Goal: Transaction & Acquisition: Download file/media

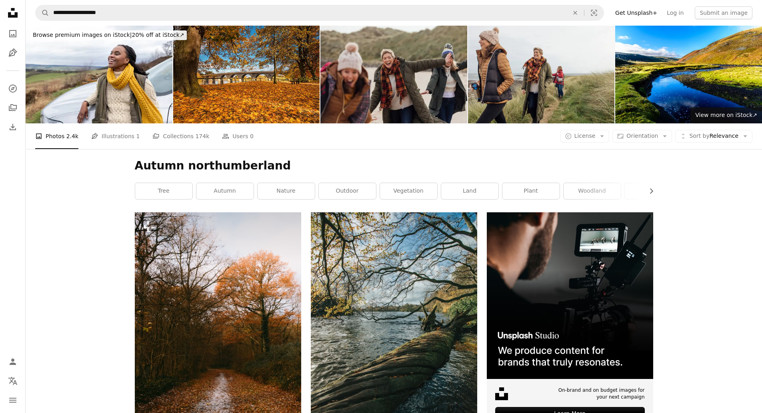
scroll to position [3642, 0]
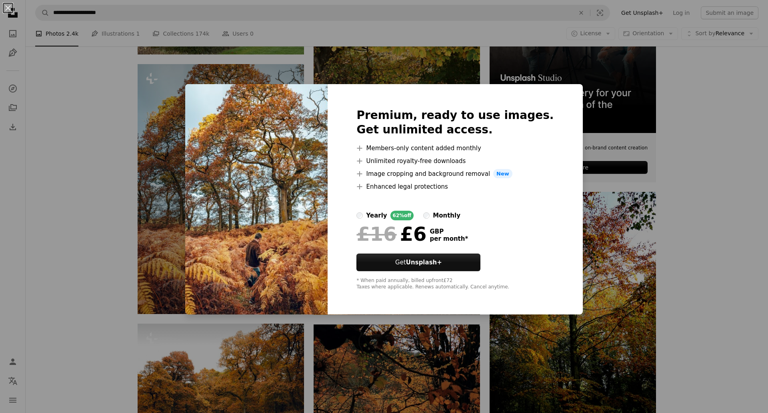
click at [81, 118] on div "An X shape Premium, ready to use images. Get unlimited access. A plus sign Memb…" at bounding box center [384, 206] width 768 height 413
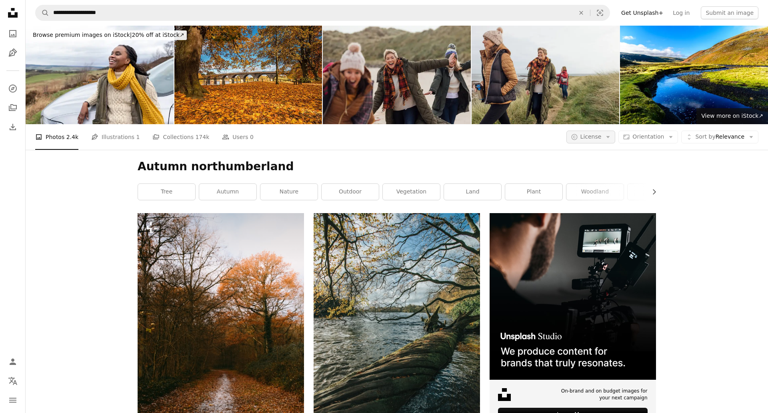
click at [601, 140] on span "License" at bounding box center [591, 136] width 21 height 6
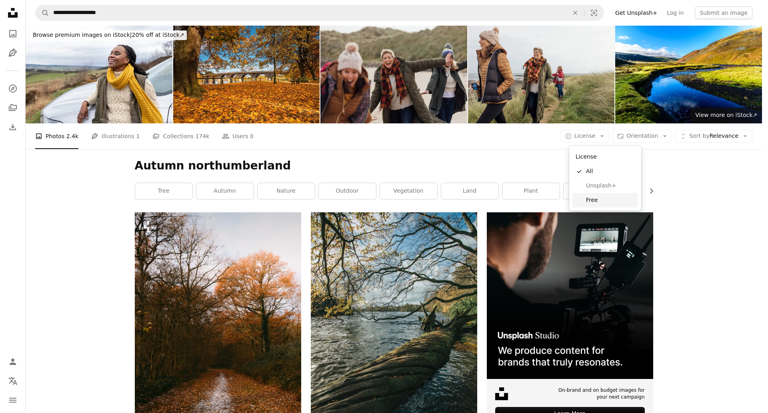
click at [594, 201] on span "Free" at bounding box center [610, 200] width 49 height 8
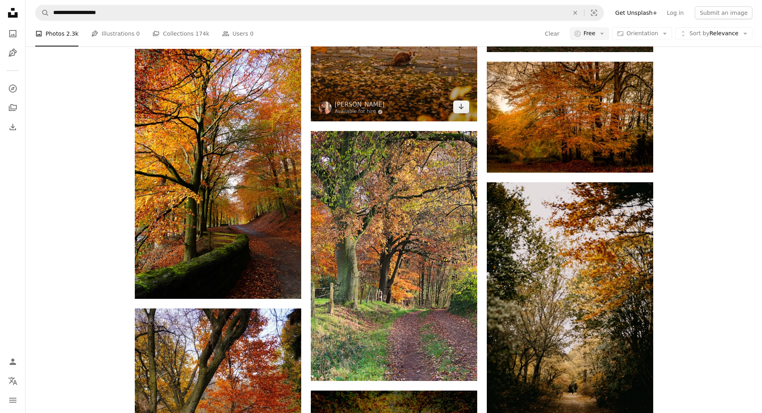
scroll to position [800, 0]
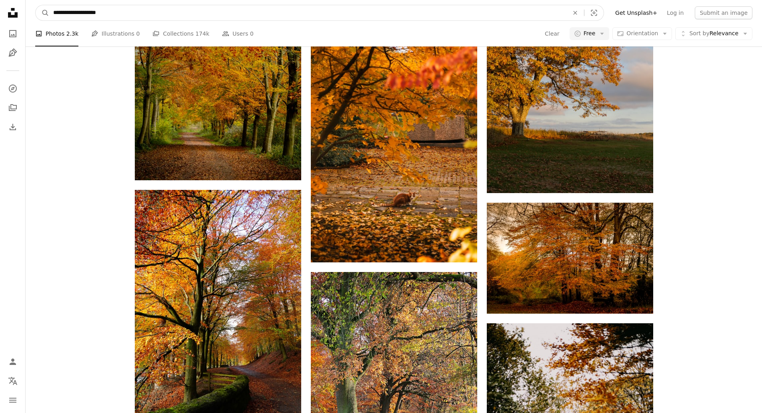
click at [225, 17] on input "**********" at bounding box center [307, 12] width 517 height 15
type input "**********"
click button "A magnifying glass" at bounding box center [43, 12] width 14 height 15
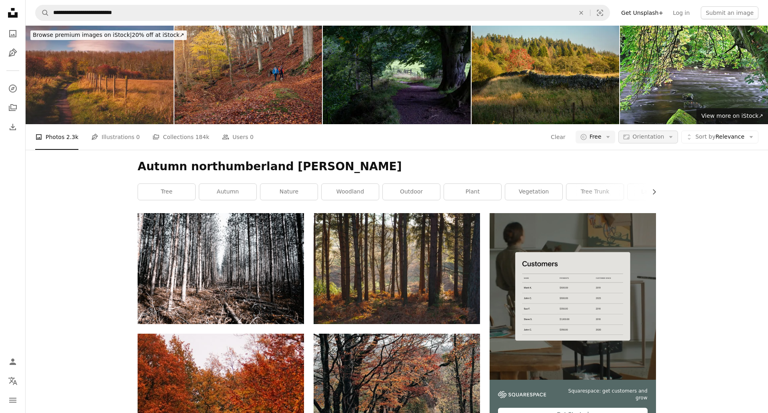
click at [655, 136] on span "Orientation" at bounding box center [649, 136] width 32 height 6
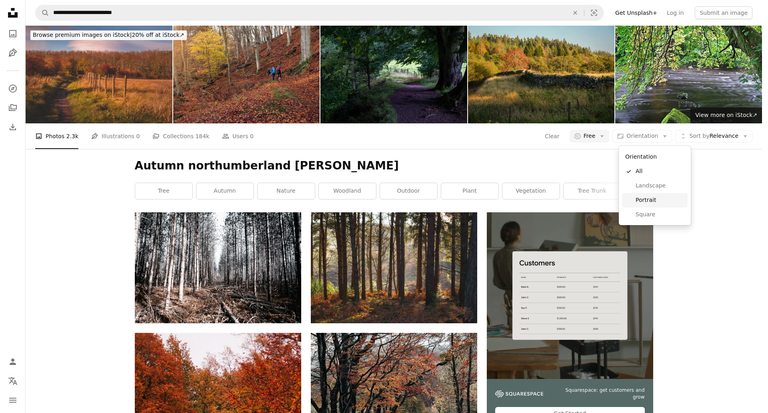
click at [656, 201] on span "Portrait" at bounding box center [660, 200] width 49 height 8
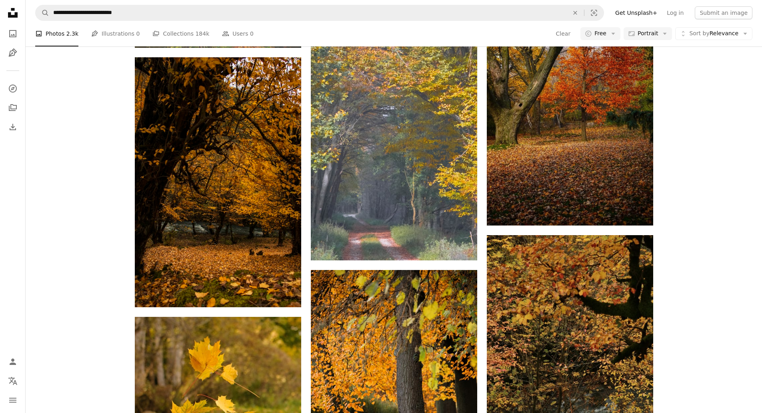
scroll to position [961, 0]
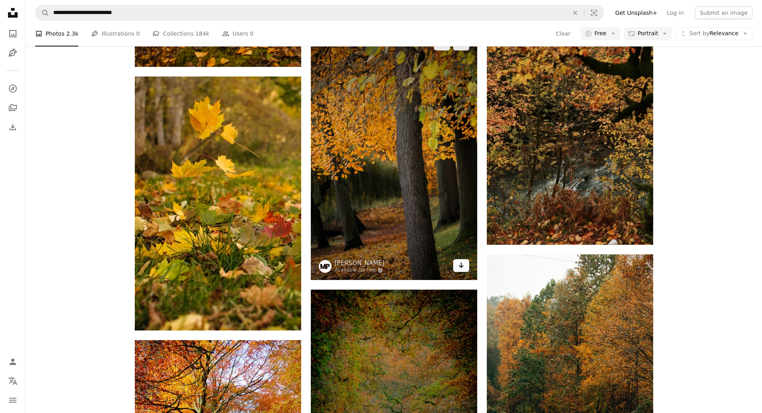
click at [465, 265] on link "Arrow pointing down" at bounding box center [461, 265] width 16 height 13
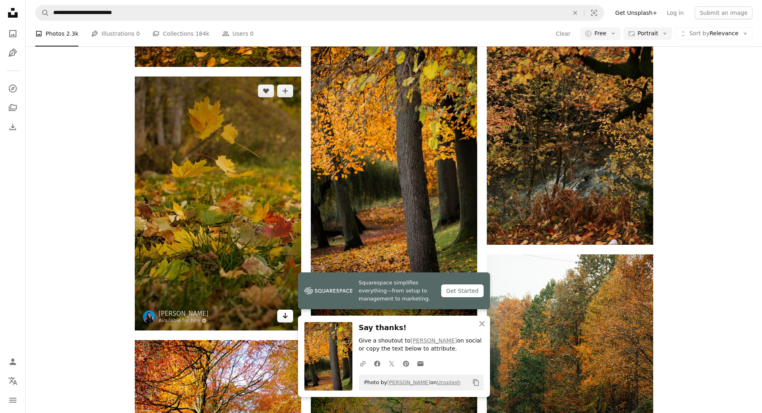
click at [285, 317] on icon "Download" at bounding box center [285, 316] width 5 height 6
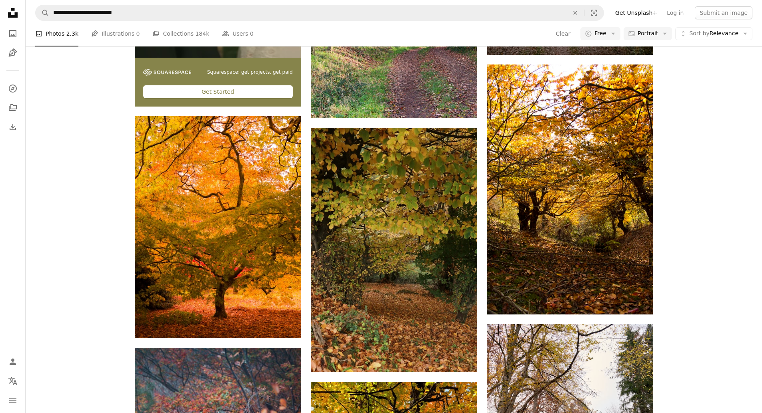
scroll to position [2441, 0]
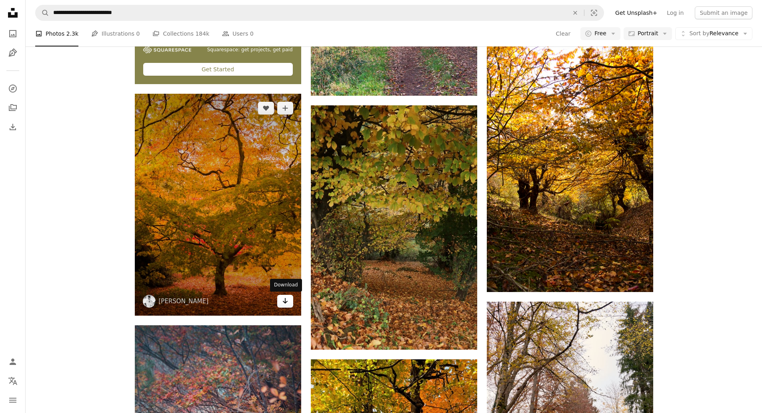
click at [285, 304] on icon "Arrow pointing down" at bounding box center [285, 301] width 6 height 10
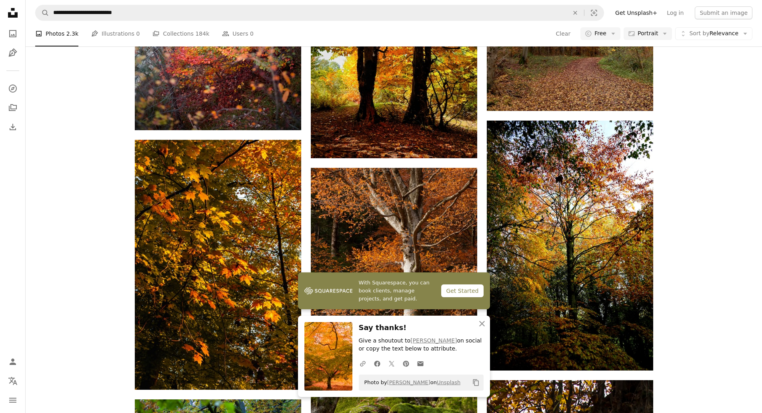
scroll to position [2962, 0]
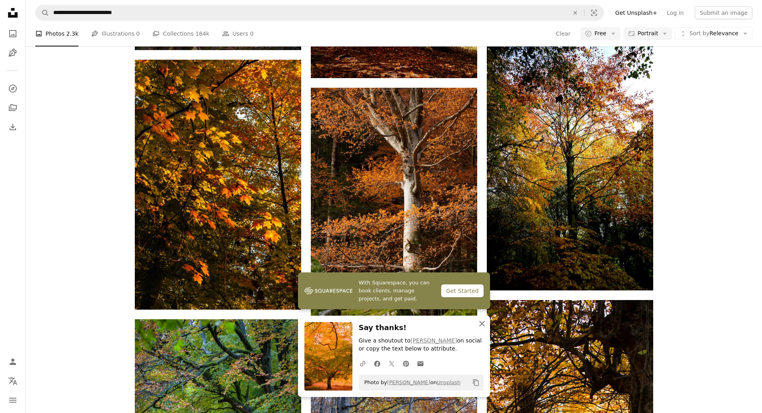
click at [482, 323] on icon "button" at bounding box center [482, 324] width 6 height 6
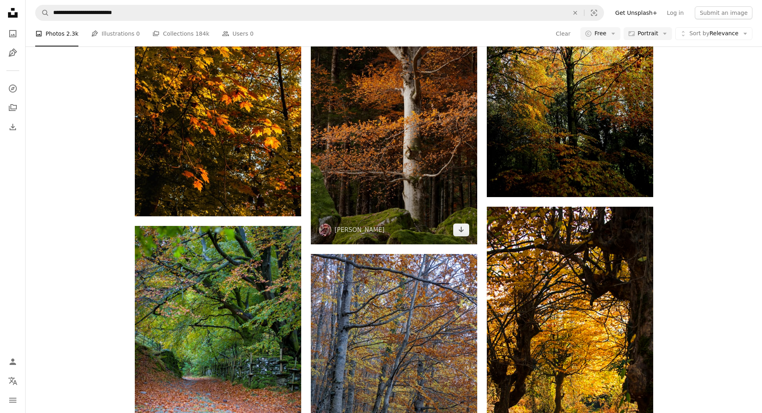
scroll to position [3242, 0]
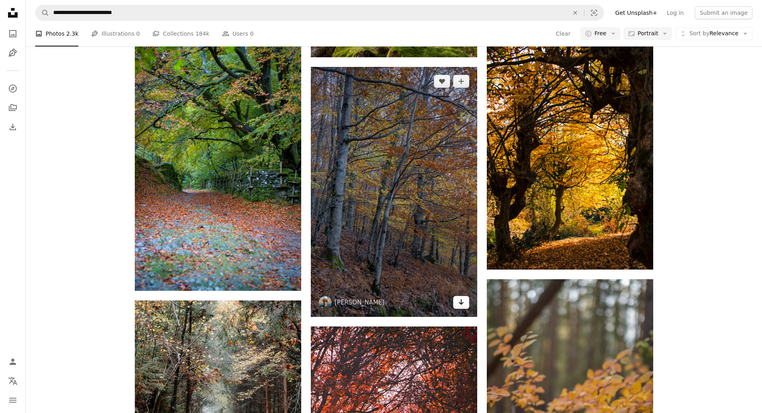
click at [462, 303] on icon "Download" at bounding box center [461, 302] width 5 height 6
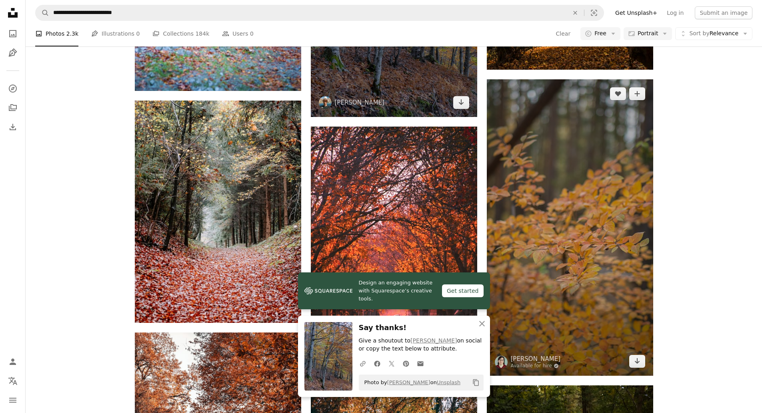
scroll to position [3442, 0]
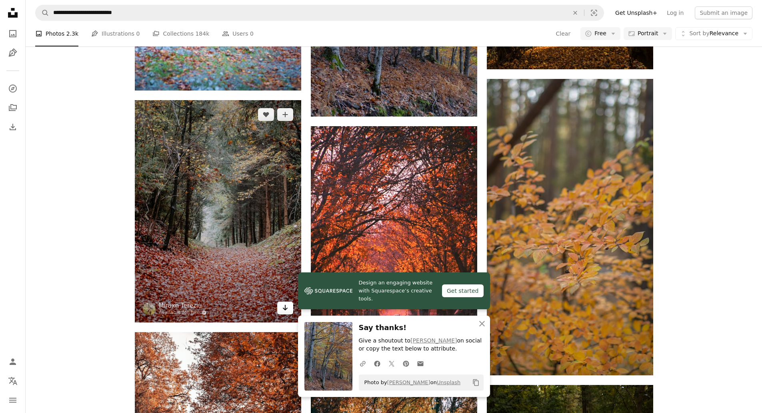
click at [281, 308] on link "Arrow pointing down" at bounding box center [285, 307] width 16 height 13
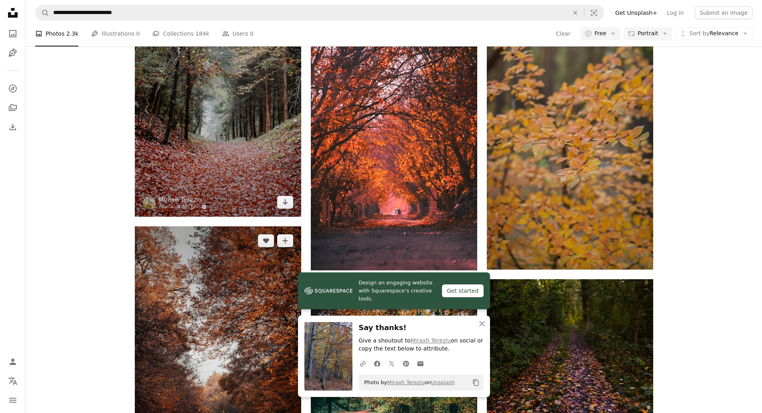
scroll to position [3722, 0]
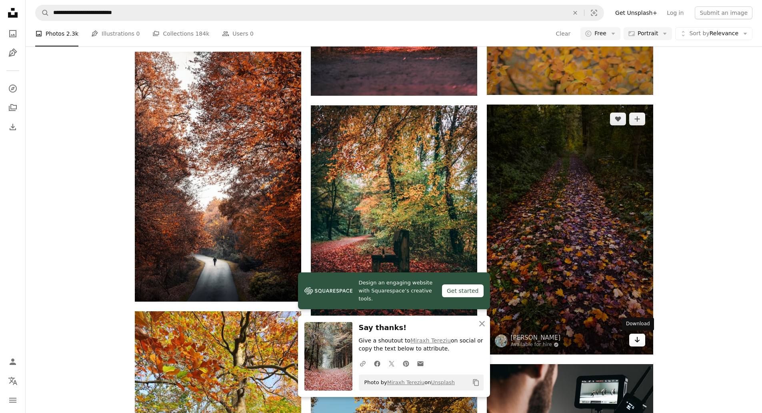
click at [638, 339] on icon "Arrow pointing down" at bounding box center [637, 340] width 6 height 10
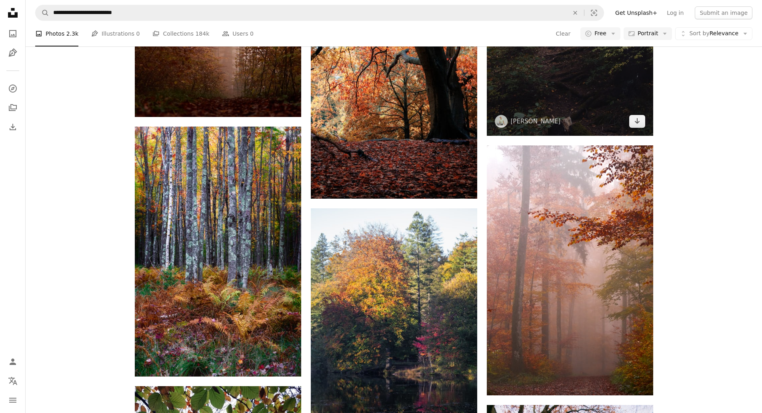
scroll to position [4402, 0]
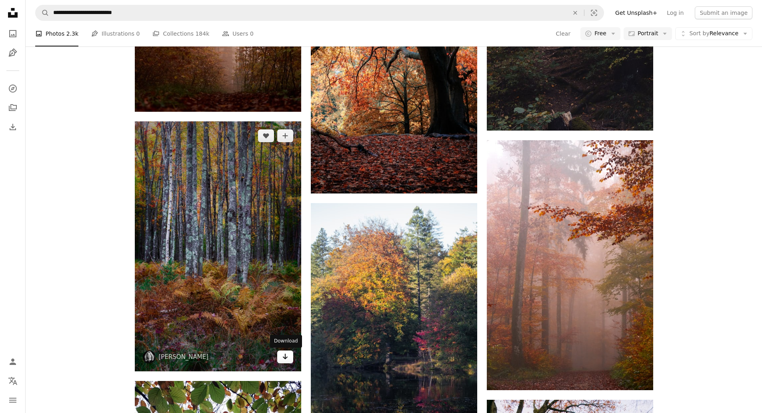
click at [285, 356] on icon "Download" at bounding box center [285, 356] width 5 height 6
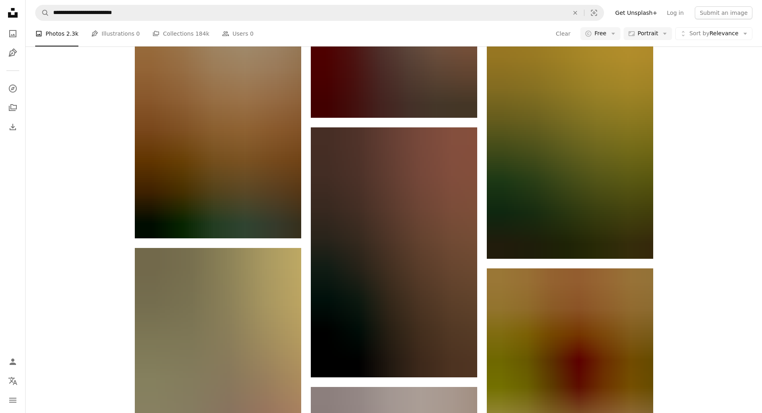
scroll to position [8485, 0]
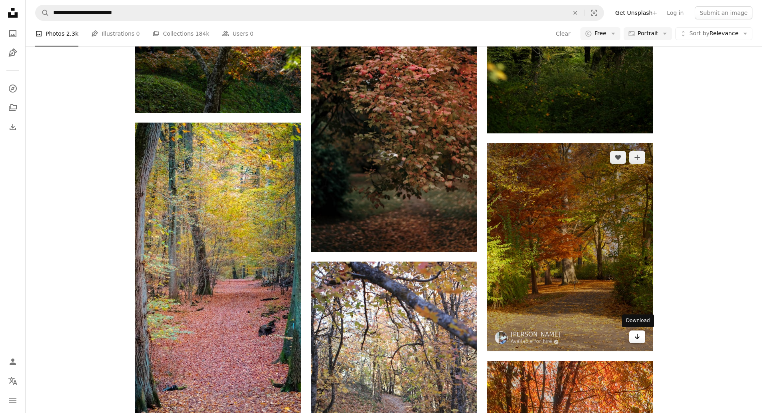
click at [642, 337] on link "Arrow pointing down" at bounding box center [638, 336] width 16 height 13
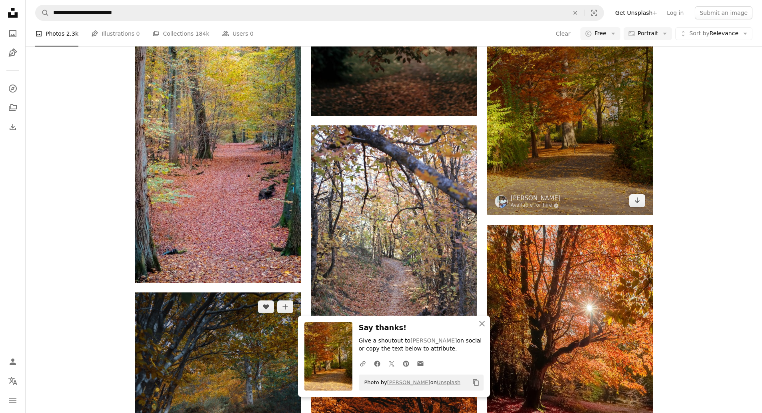
scroll to position [8645, 0]
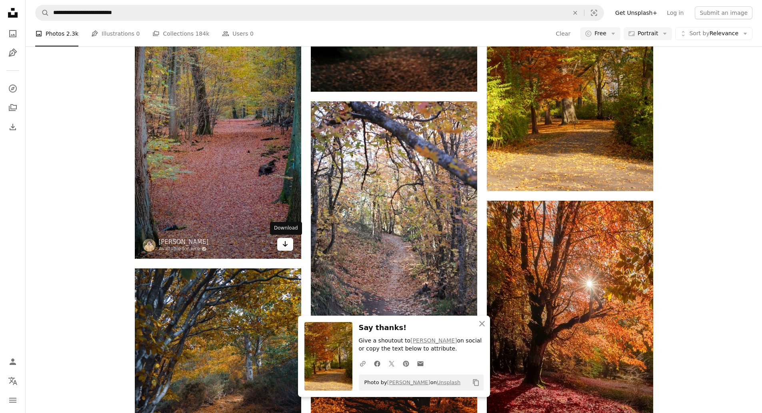
click at [289, 246] on link "Arrow pointing down" at bounding box center [285, 244] width 16 height 13
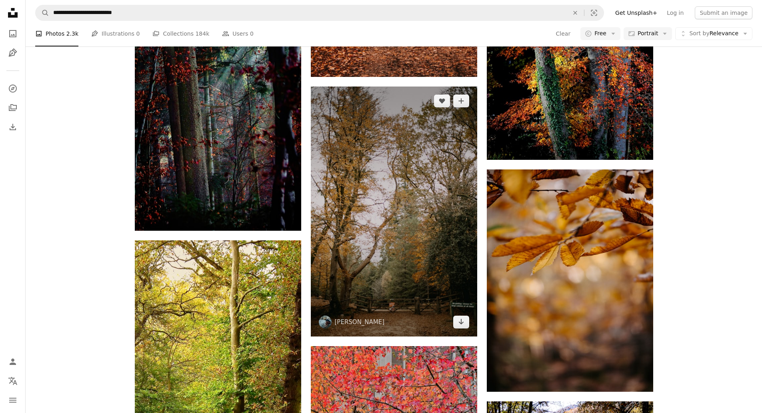
scroll to position [9205, 0]
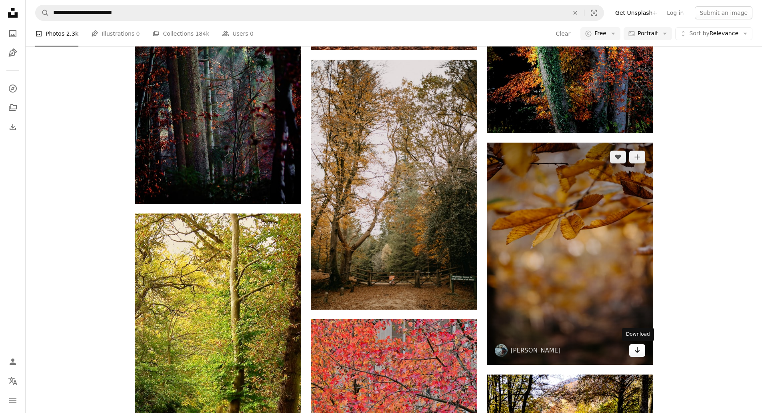
click at [641, 350] on link "Arrow pointing down" at bounding box center [638, 350] width 16 height 13
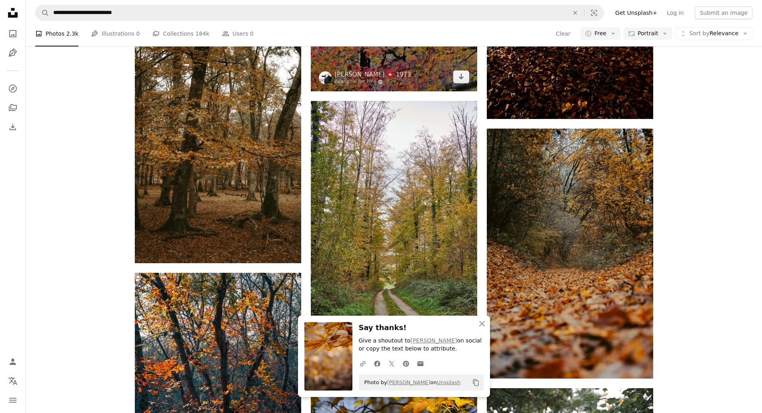
scroll to position [9805, 0]
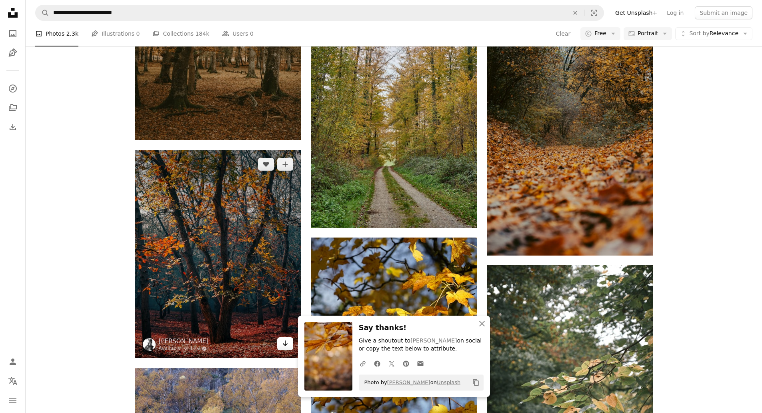
click at [281, 345] on link "Arrow pointing down" at bounding box center [285, 343] width 16 height 13
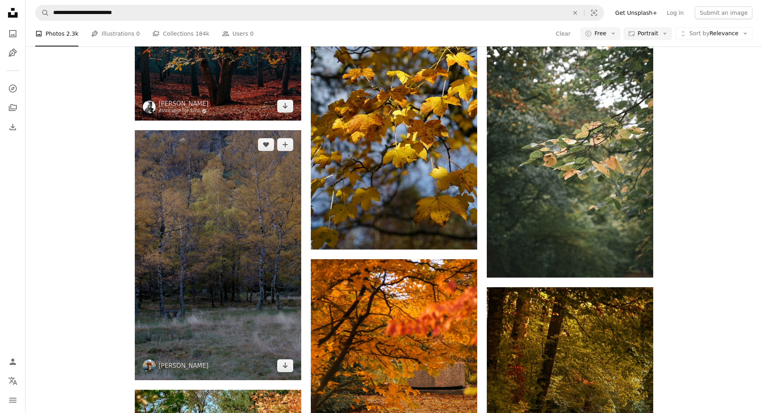
scroll to position [10046, 0]
